Goal: Task Accomplishment & Management: Use online tool/utility

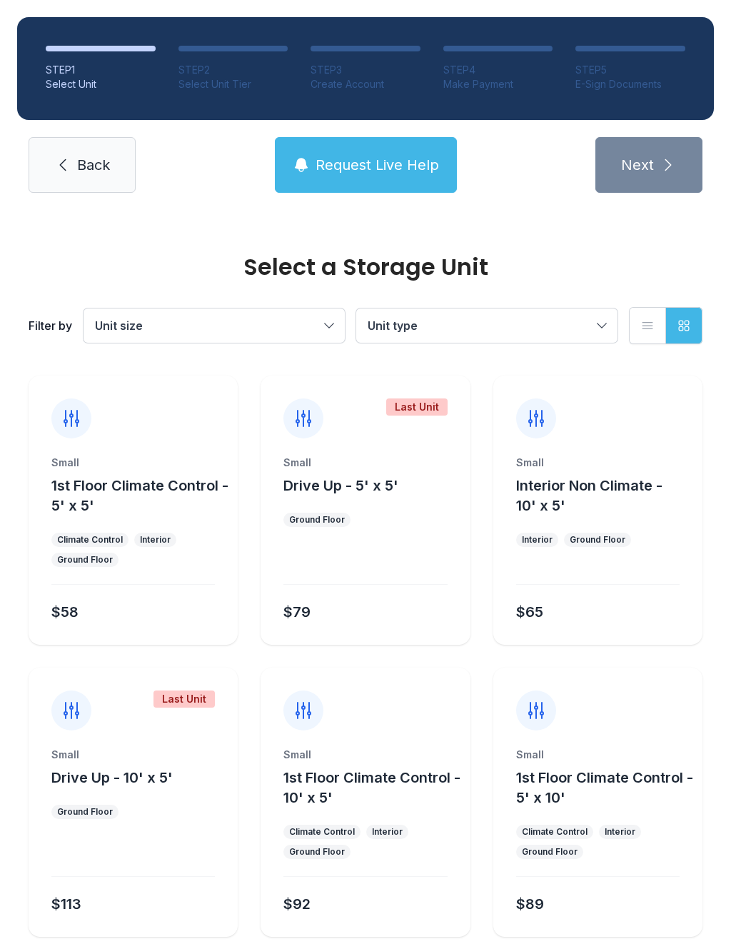
click at [601, 316] on button "Unit type" at bounding box center [486, 326] width 261 height 34
click at [385, 387] on ul "1st Floor Climate Control Drive Up Interior Non Climate" at bounding box center [487, 398] width 227 height 74
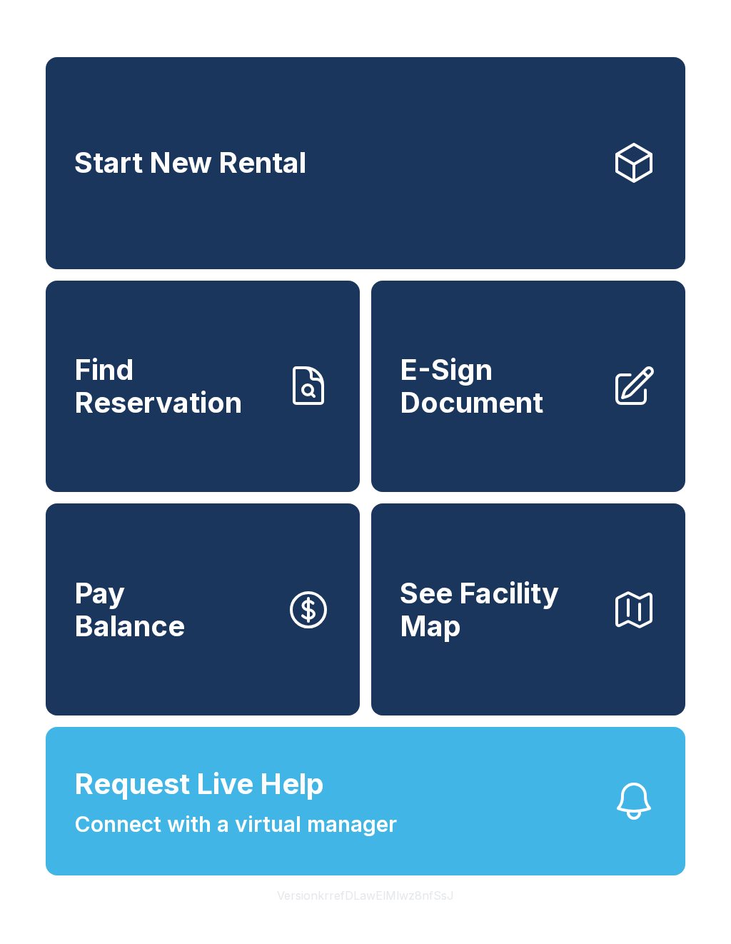
click at [506, 390] on span "E-Sign Document" at bounding box center [500, 386] width 200 height 65
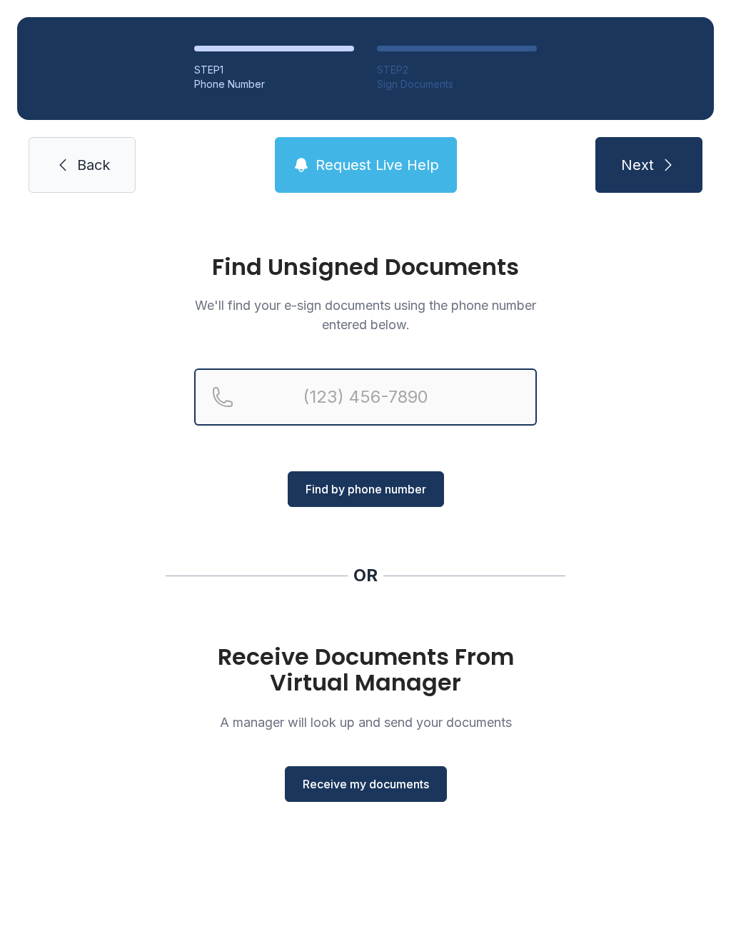
click at [297, 396] on input "Reservation phone number" at bounding box center [365, 397] width 343 height 57
type input "[PHONE_NUMBER]"
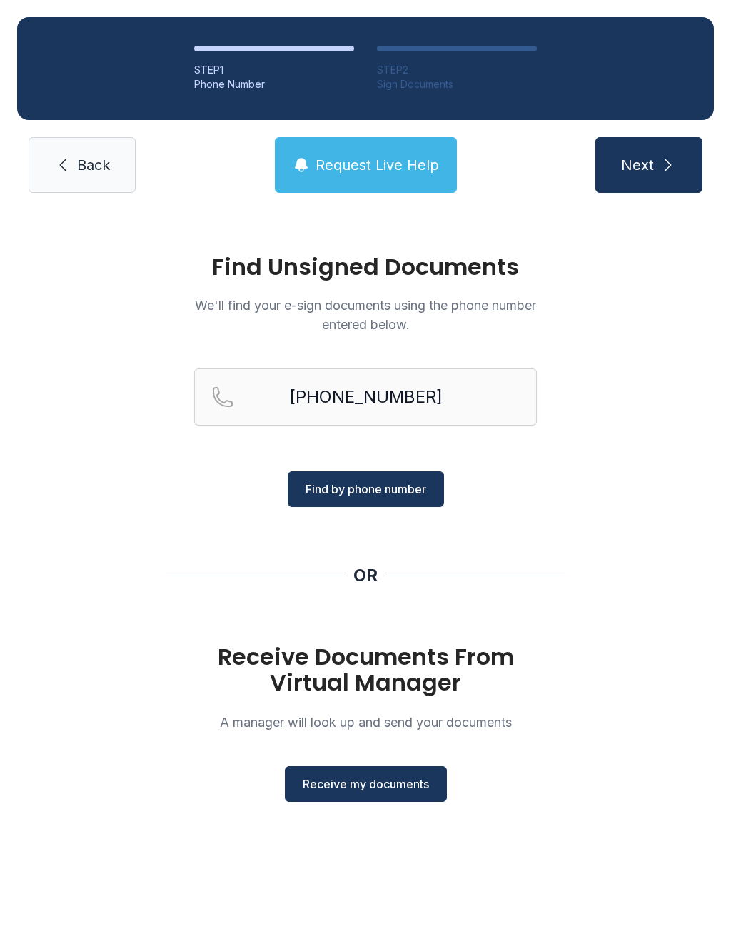
click at [408, 481] on span "Find by phone number" at bounding box center [366, 489] width 121 height 17
click at [404, 488] on span "Find by phone number" at bounding box center [366, 489] width 121 height 17
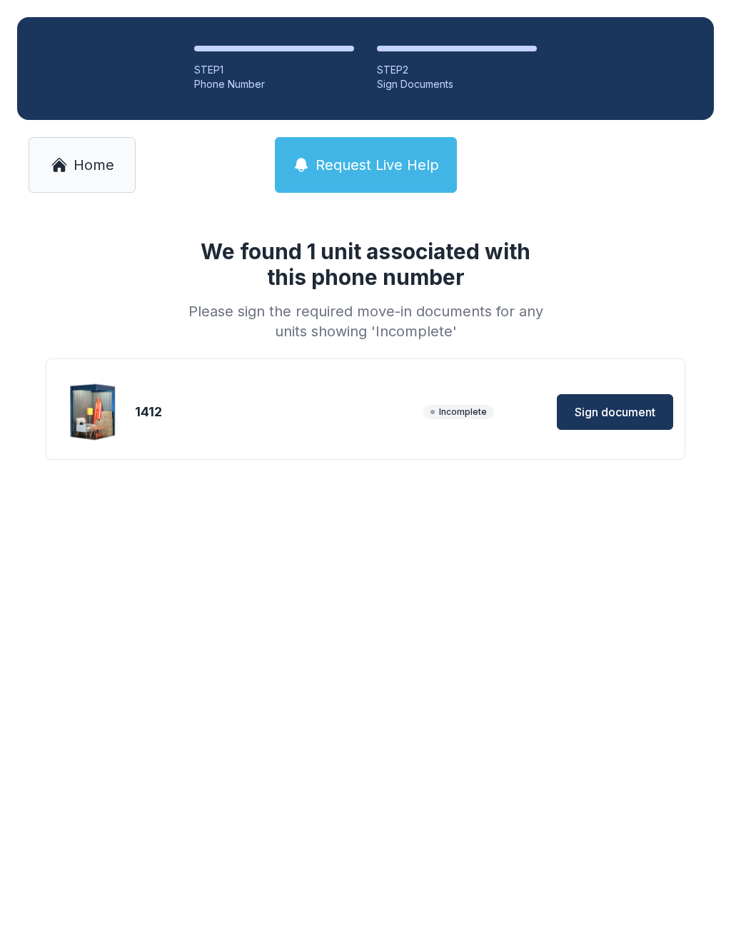
click at [612, 409] on span "Sign document" at bounding box center [615, 412] width 81 height 17
